Goal: Task Accomplishment & Management: Complete application form

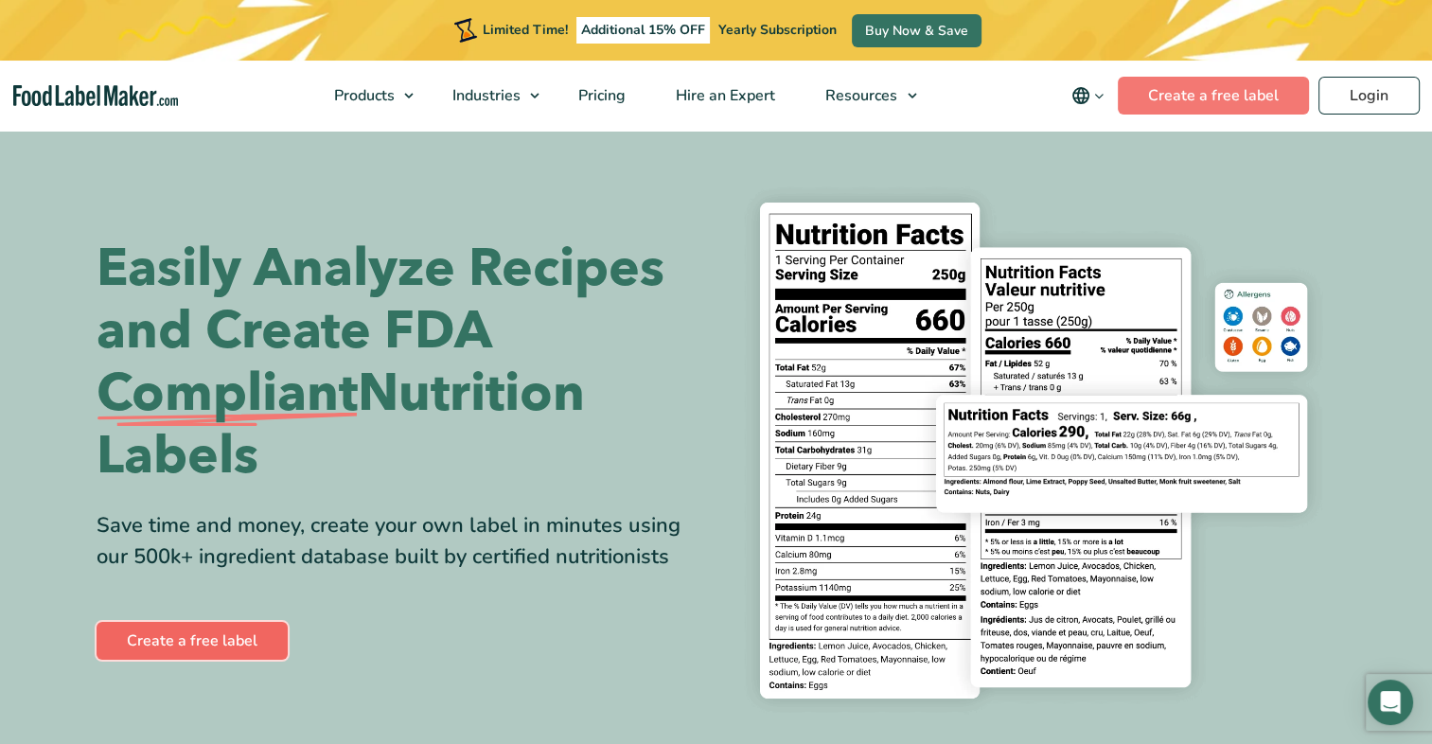
click at [242, 629] on link "Create a free label" at bounding box center [192, 641] width 191 height 38
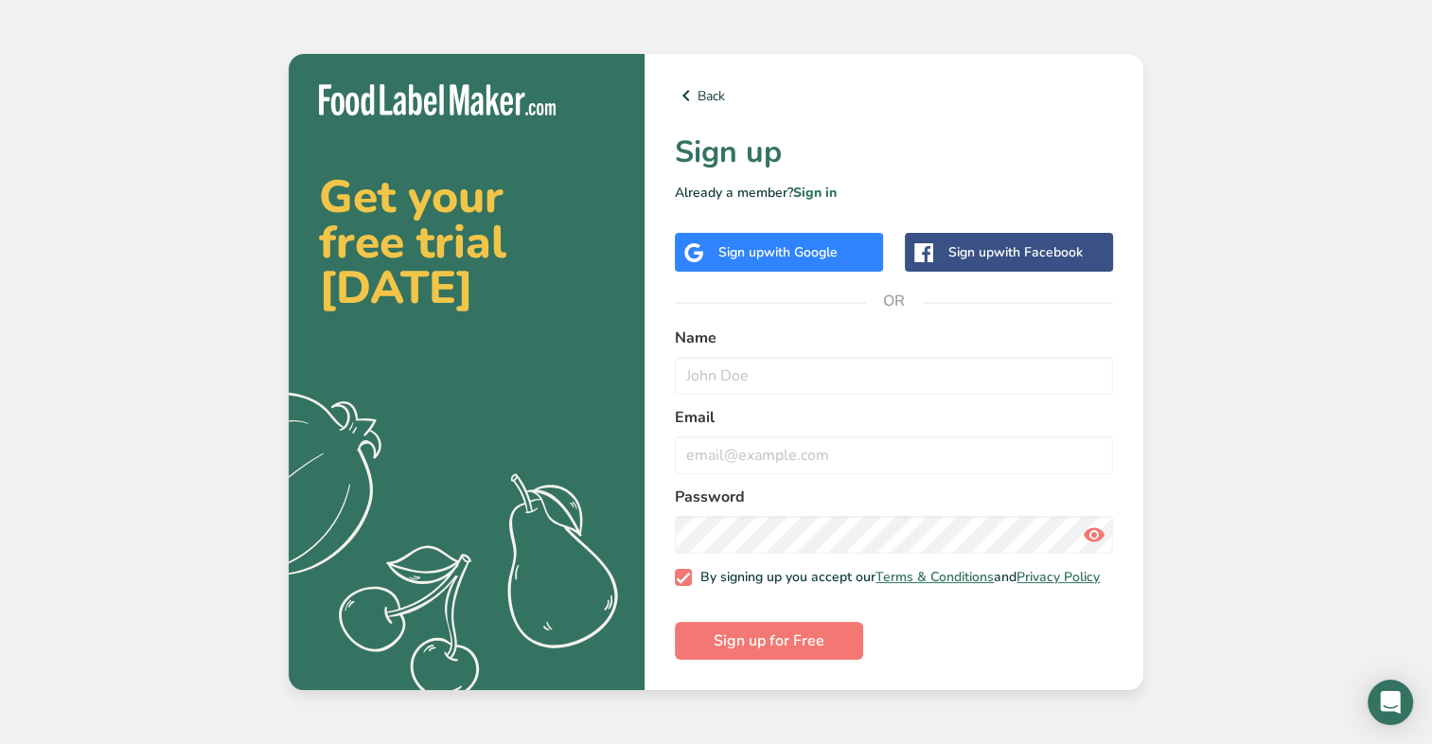
click at [825, 236] on div "Sign up with Google" at bounding box center [779, 252] width 208 height 39
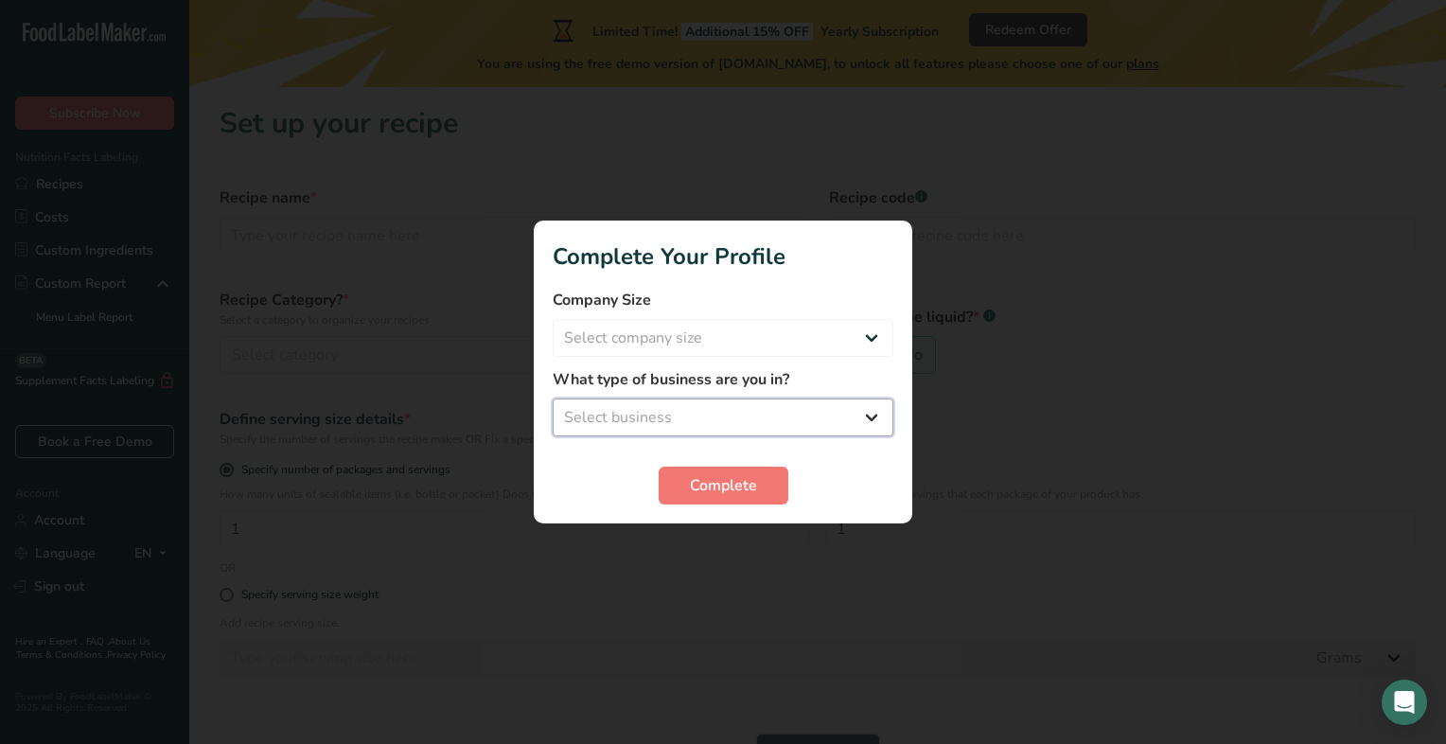
click at [872, 430] on select "Select business Packaged Food Manufacturer Restaurant & Cafe Bakery Meal Plans …" at bounding box center [723, 417] width 341 height 38
click at [784, 346] on select "Select company size Fewer than 10 Employees 10 to 50 Employees 51 to 500 Employ…" at bounding box center [723, 338] width 341 height 38
select select "1"
click at [553, 319] on select "Select company size Fewer than 10 Employees 10 to 50 Employees 51 to 500 Employ…" at bounding box center [723, 338] width 341 height 38
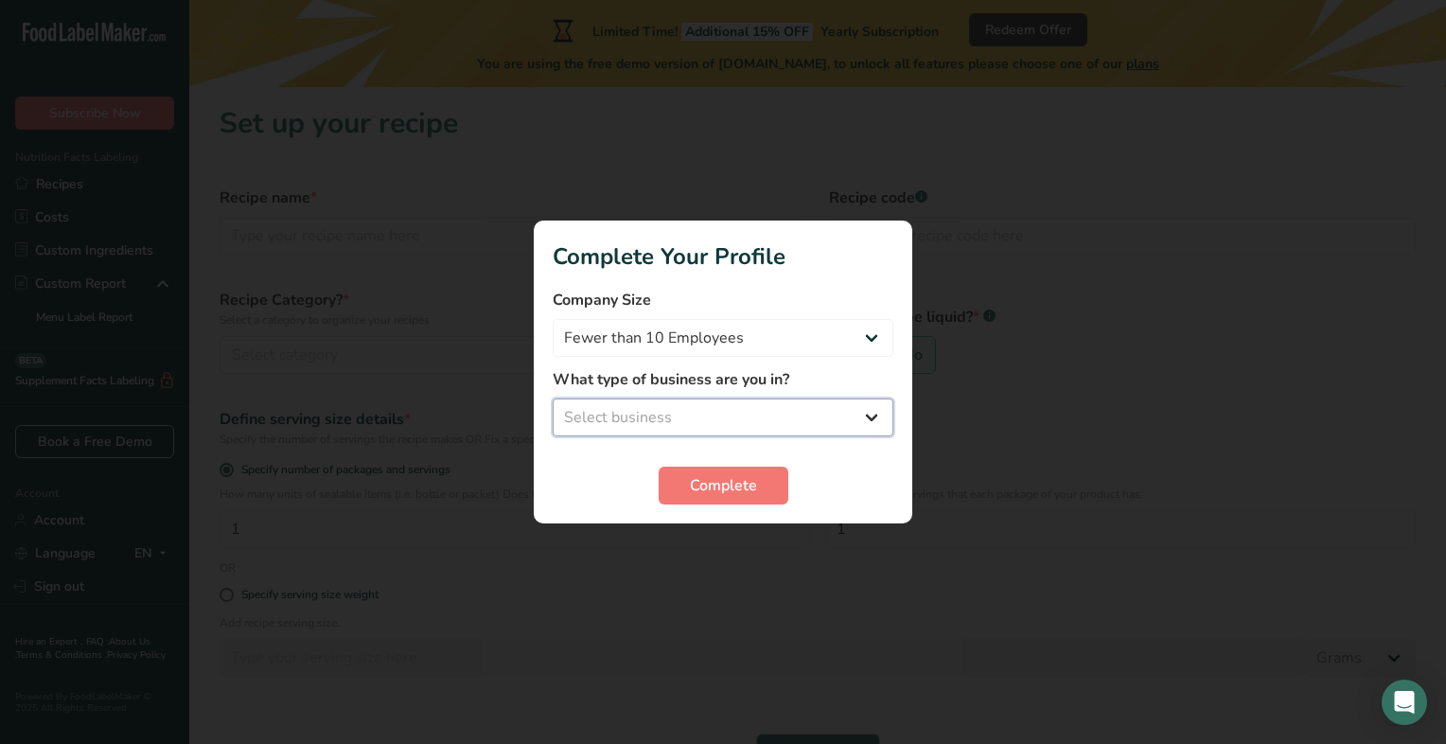
click at [772, 407] on select "Select business Packaged Food Manufacturer Restaurant & Cafe Bakery Meal Plans …" at bounding box center [723, 417] width 341 height 38
select select "8"
click at [553, 398] on select "Select business Packaged Food Manufacturer Restaurant & Cafe Bakery Meal Plans …" at bounding box center [723, 417] width 341 height 38
click at [709, 479] on span "Complete" at bounding box center [723, 485] width 67 height 23
